Goal: Information Seeking & Learning: Learn about a topic

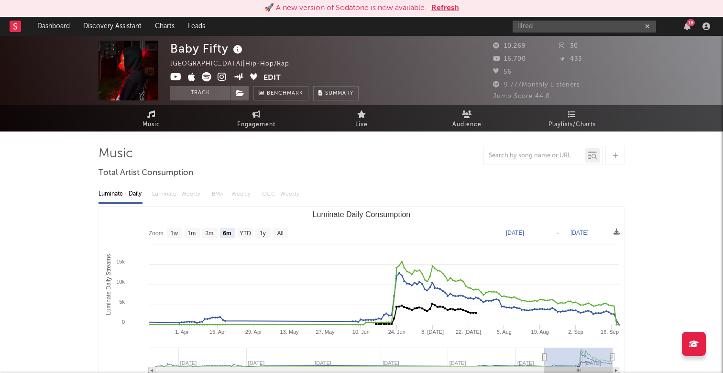
select select "6m"
click at [687, 26] on icon "button" at bounding box center [687, 26] width 7 height 8
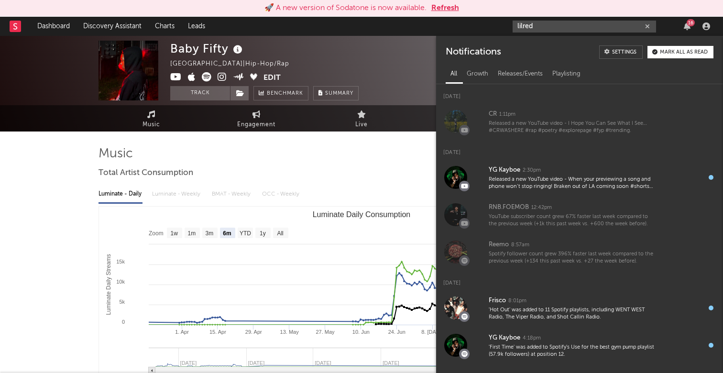
click at [689, 25] on div "16" at bounding box center [691, 22] width 8 height 7
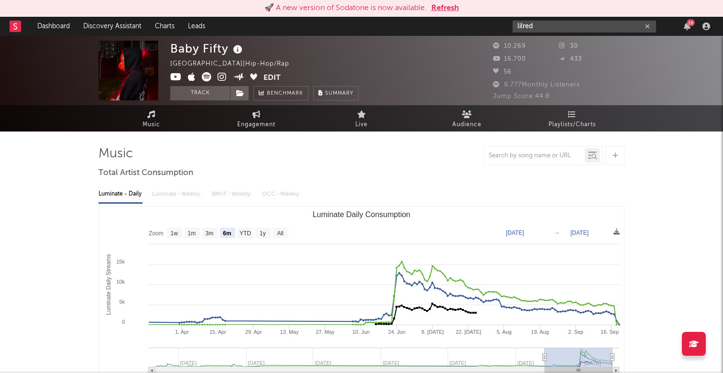
click at [689, 25] on div "16" at bounding box center [691, 22] width 8 height 7
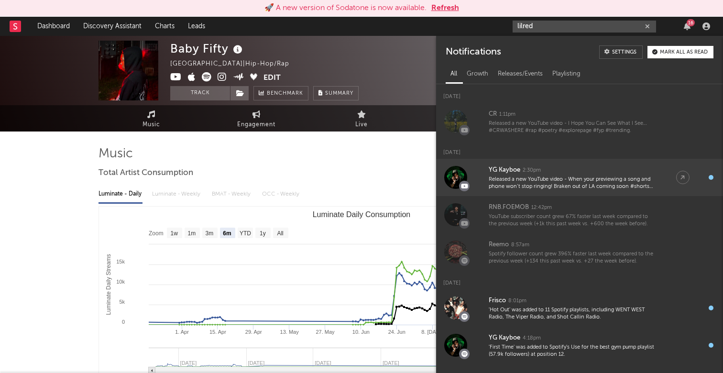
type input "lilred"
click at [578, 170] on div "YG Kayboe 2:30pm" at bounding box center [573, 170] width 168 height 11
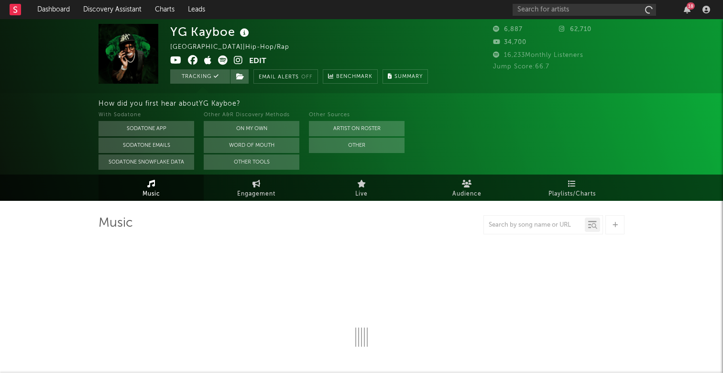
select select "6m"
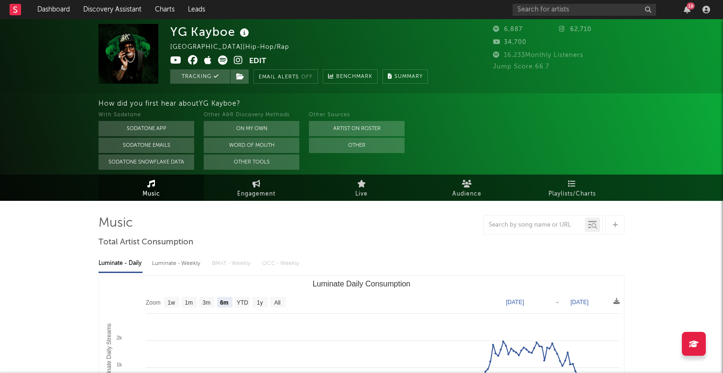
click at [691, 11] on div "18" at bounding box center [687, 10] width 14 height 8
click at [687, 11] on icon "button" at bounding box center [687, 10] width 7 height 8
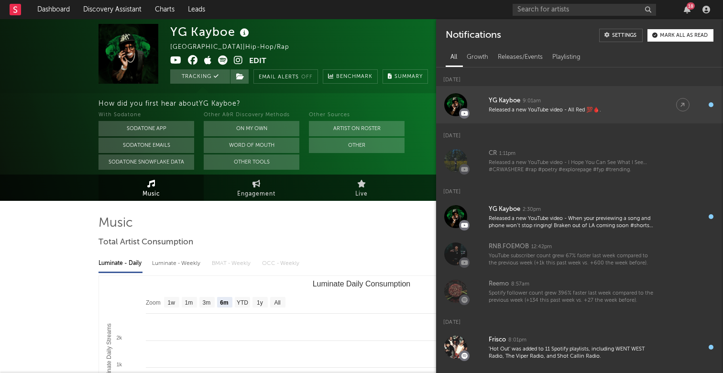
click at [592, 108] on div "Released a new YouTube video - All Red 💯🩸." at bounding box center [573, 110] width 168 height 7
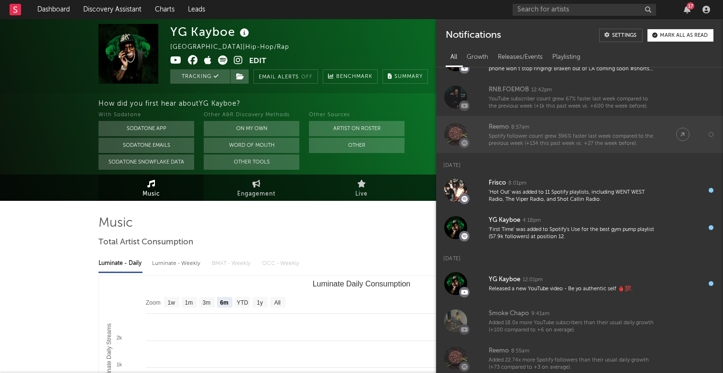
scroll to position [184, 0]
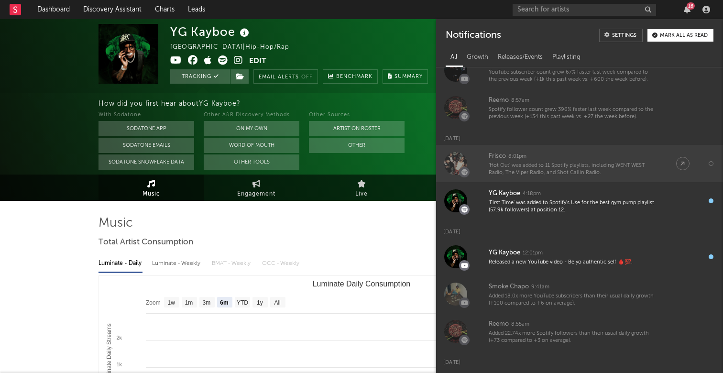
click at [602, 172] on div "'Hot Out' was added to 11 Spotify playlists, including WENT WEST Radio, The Vip…" at bounding box center [573, 169] width 168 height 15
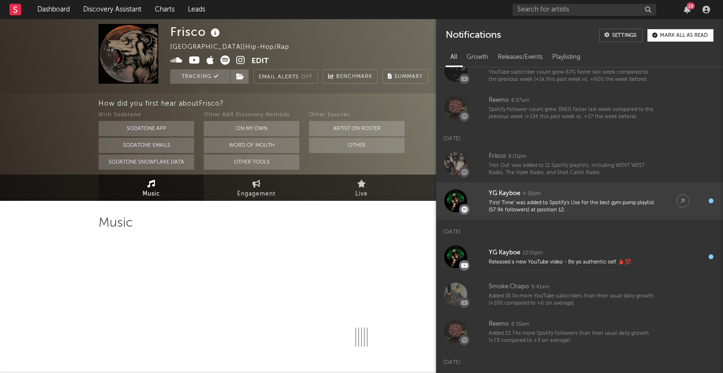
select select "6m"
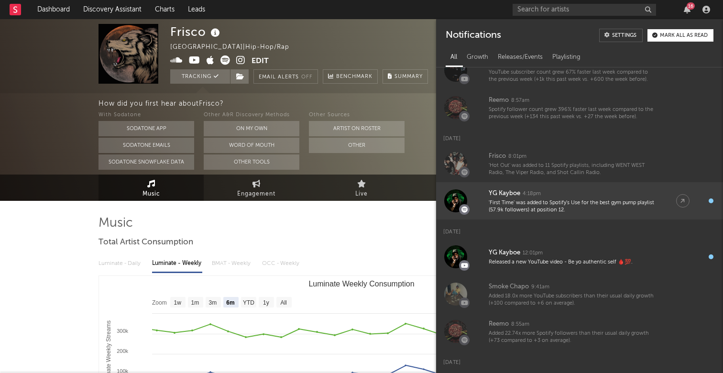
click at [585, 212] on div "'First Time' was added to Spotify's Use for the best gym pump playlist (57.9k f…" at bounding box center [573, 207] width 168 height 15
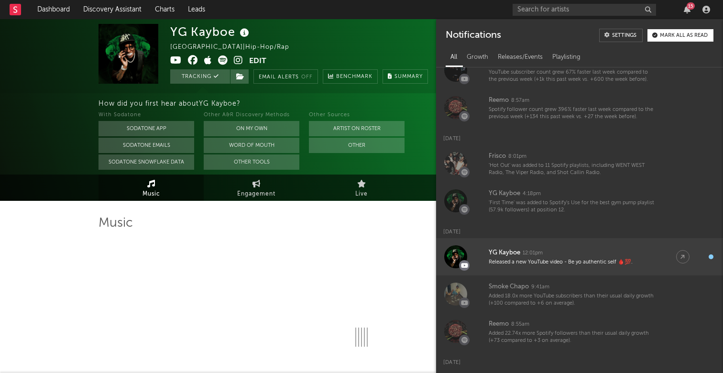
select select "6m"
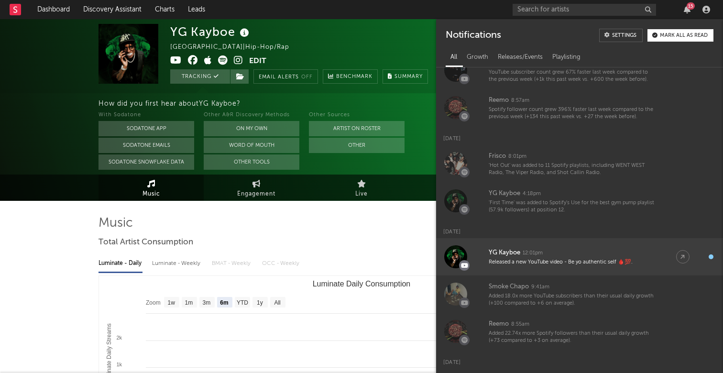
click at [559, 263] on div "Released a new YouTube video - Be yo authentic self 🩸💯." at bounding box center [573, 262] width 168 height 7
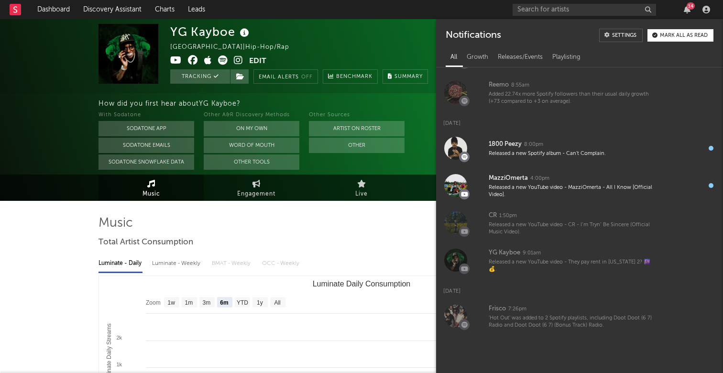
scroll to position [478, 0]
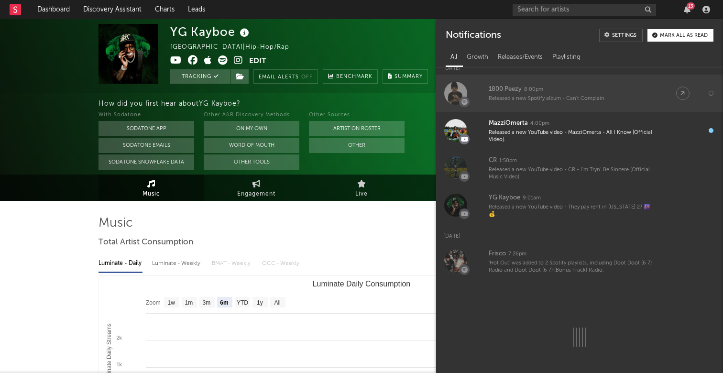
click at [561, 93] on div "1800 Peezy 8:00pm" at bounding box center [573, 89] width 168 height 11
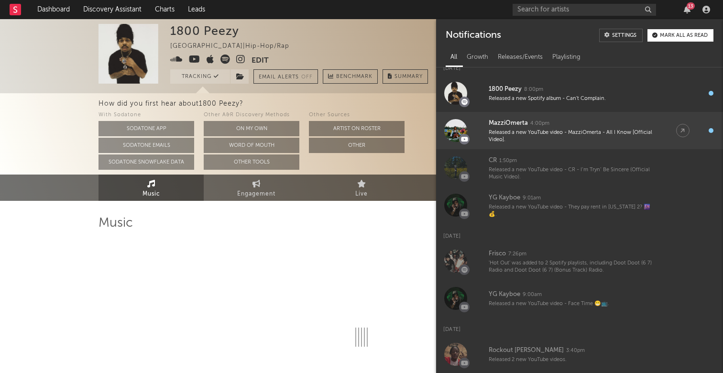
select select "1w"
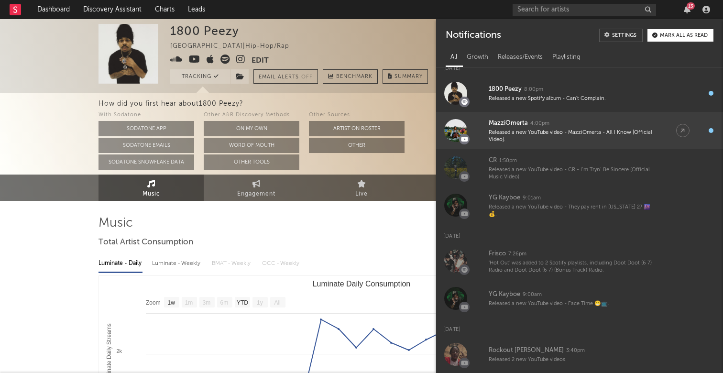
click at [553, 137] on div "Released a new YouTube video - MazziOmerta - All I Know [Official Video]." at bounding box center [573, 136] width 168 height 15
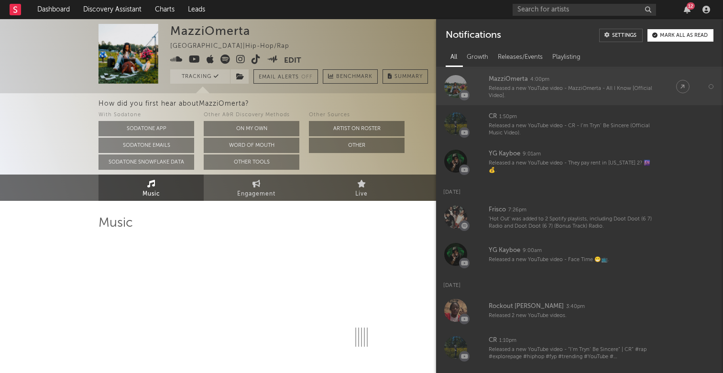
select select "6m"
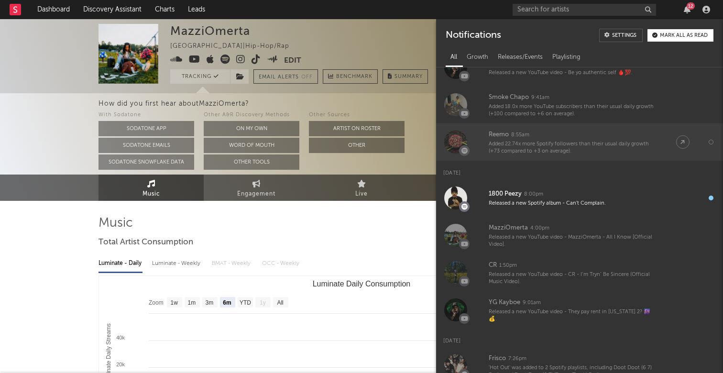
scroll to position [371, 0]
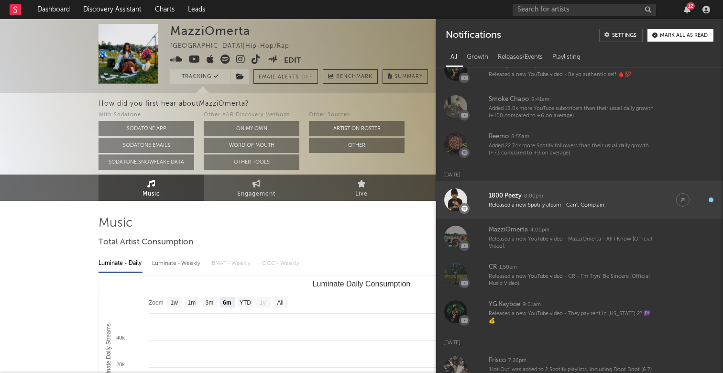
click at [535, 195] on div "8:00pm" at bounding box center [533, 196] width 19 height 7
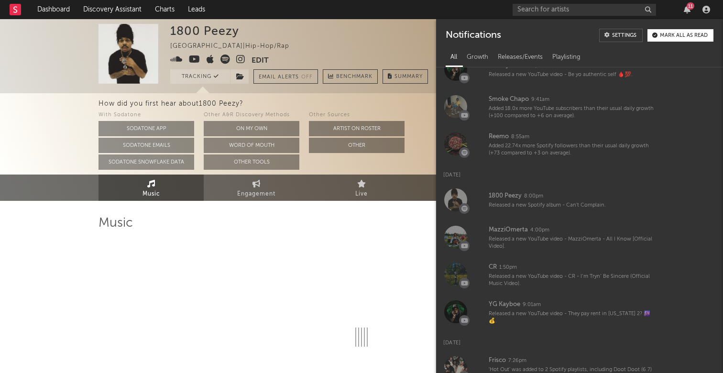
select select "1w"
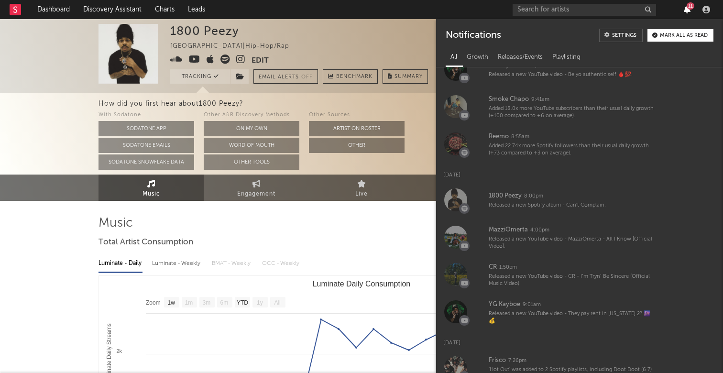
click at [687, 9] on icon "button" at bounding box center [687, 10] width 7 height 8
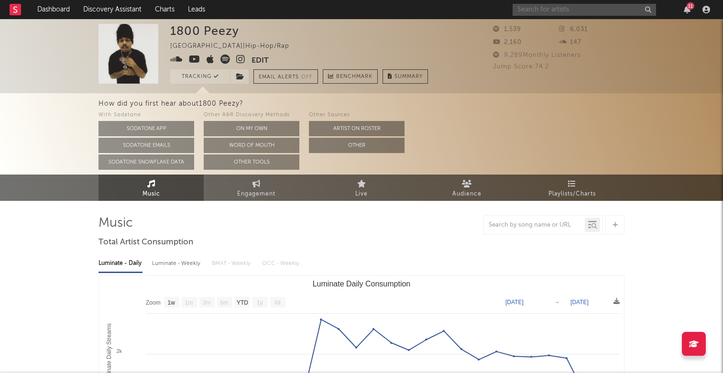
click at [596, 10] on input "text" at bounding box center [585, 10] width 144 height 12
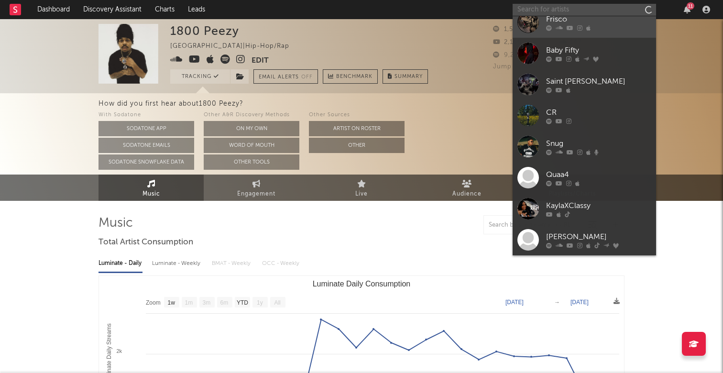
scroll to position [88, 0]
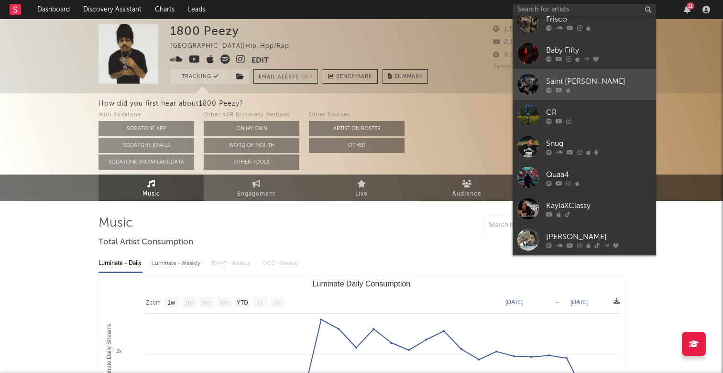
click at [583, 90] on div at bounding box center [598, 90] width 105 height 6
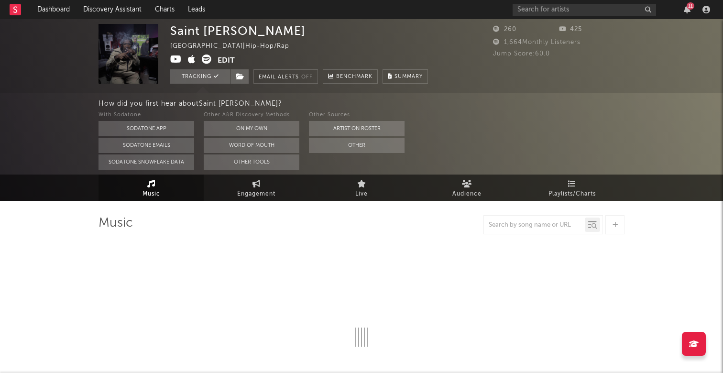
select select "6m"
